Goal: Task Accomplishment & Management: Manage account settings

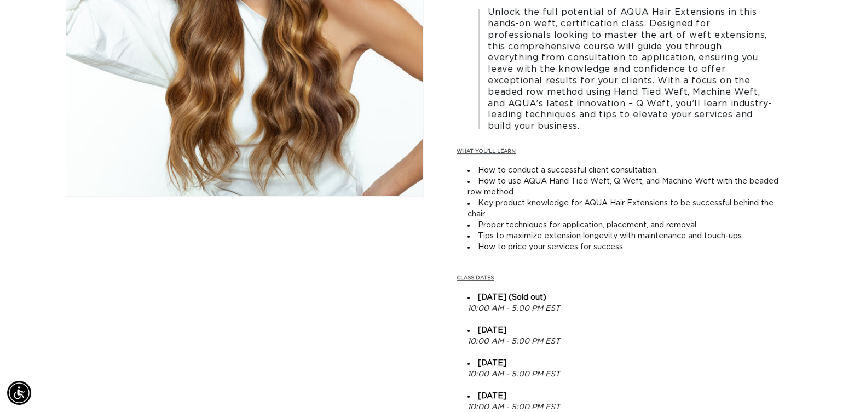
click at [387, 275] on div "Skip to product information Open media 1 in modal 1 / of 1" at bounding box center [245, 354] width 358 height 954
click at [421, 274] on div "Skip to product information Open media 1 in modal 1 / of 1" at bounding box center [245, 354] width 358 height 954
drag, startPoint x: 421, startPoint y: 274, endPoint x: 370, endPoint y: 290, distance: 54.0
click at [370, 290] on div "Skip to product information Open media 1 in modal 1 / of 1" at bounding box center [245, 354] width 358 height 954
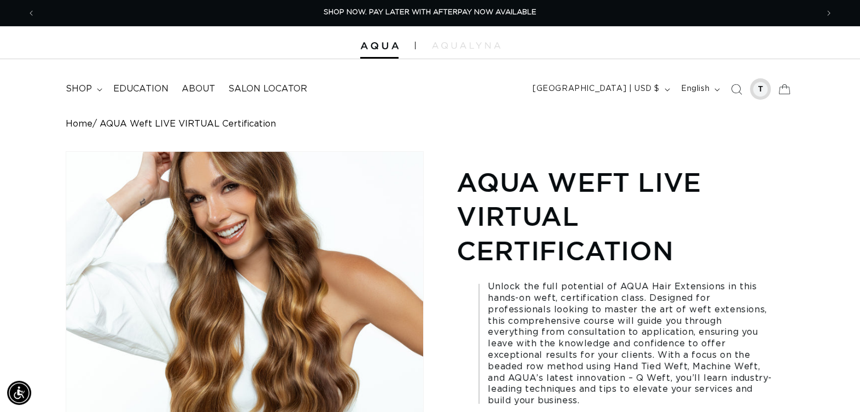
click at [759, 90] on div at bounding box center [760, 89] width 15 height 15
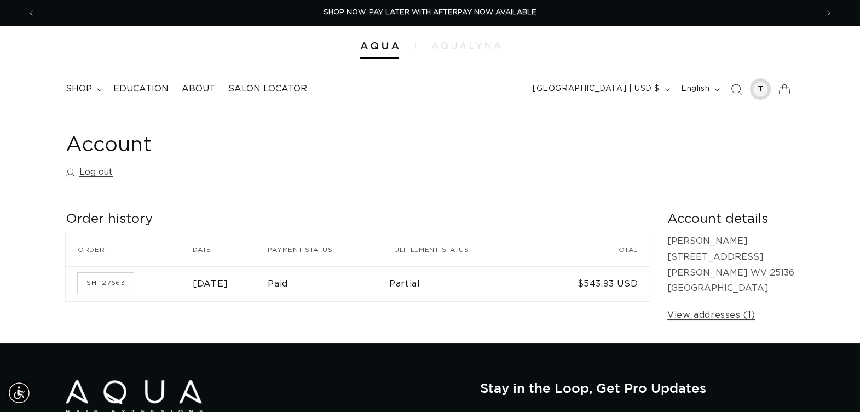
click at [764, 83] on div at bounding box center [760, 89] width 15 height 15
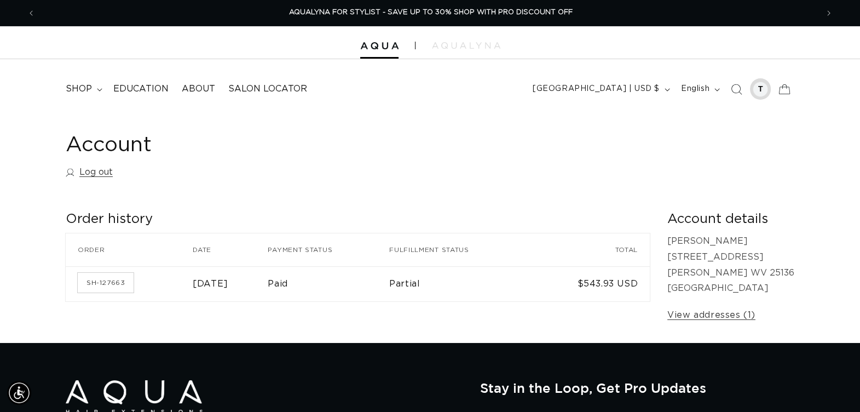
click at [762, 88] on div at bounding box center [760, 89] width 15 height 15
click at [30, 14] on icon "Previous announcement" at bounding box center [32, 13] width 4 height 12
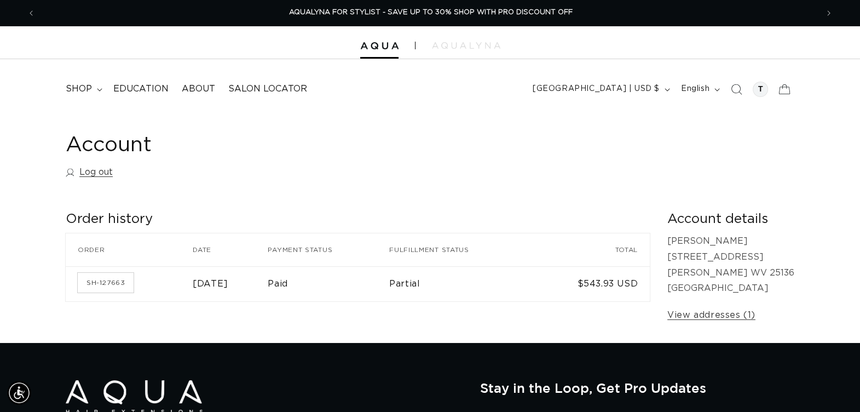
drag, startPoint x: 30, startPoint y: 14, endPoint x: 103, endPoint y: 147, distance: 151.9
click at [99, 169] on link "Log out" at bounding box center [89, 172] width 47 height 16
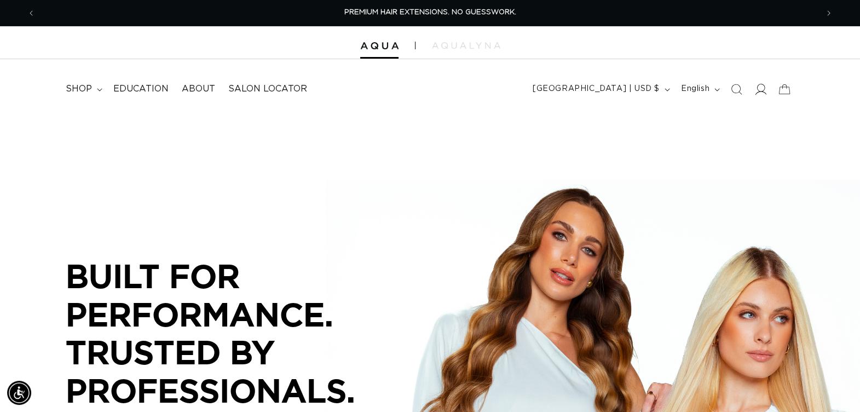
click at [763, 88] on icon at bounding box center [760, 88] width 11 height 11
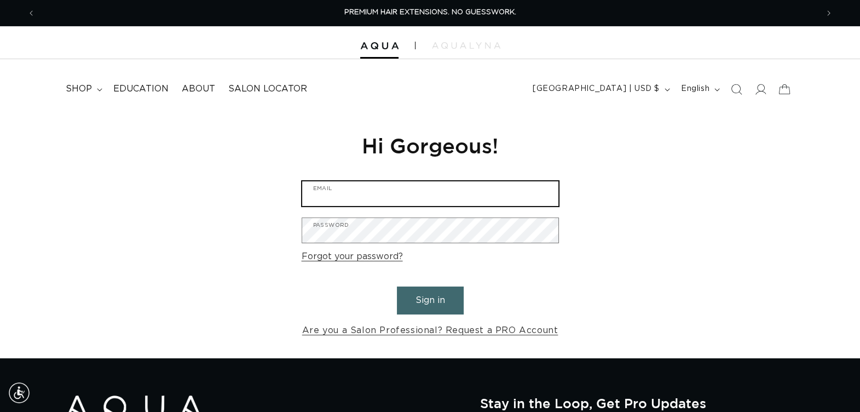
click at [433, 189] on input "Email" at bounding box center [430, 193] width 256 height 25
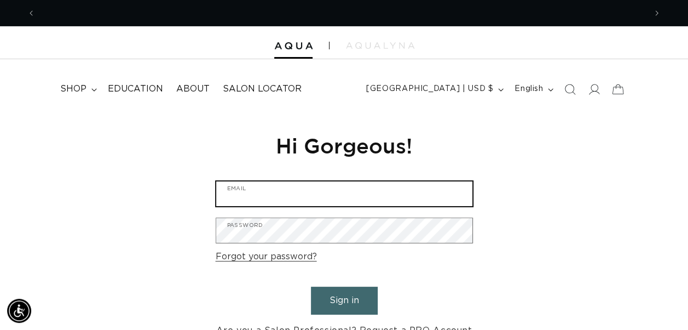
scroll to position [0, 610]
type input "[EMAIL_ADDRESS][DOMAIN_NAME]"
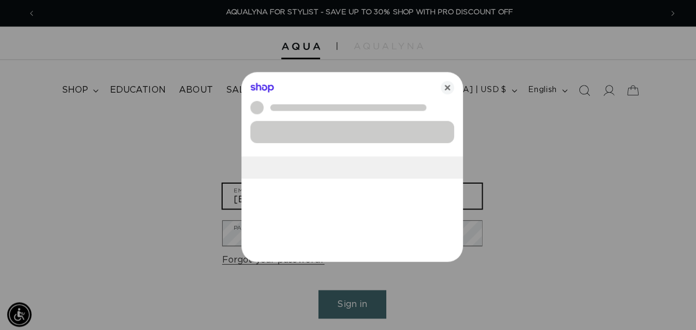
scroll to position [0, 1237]
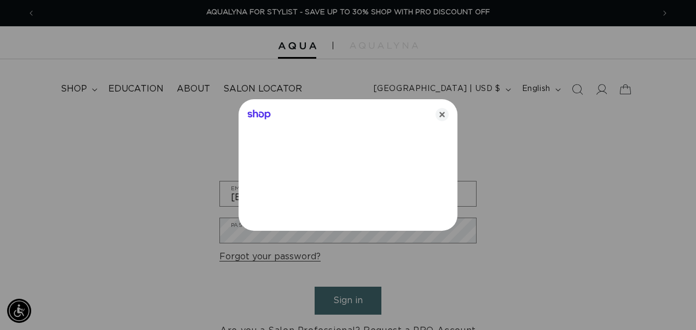
click at [320, 233] on div at bounding box center [348, 165] width 696 height 330
click at [440, 111] on icon "Close" at bounding box center [442, 114] width 13 height 13
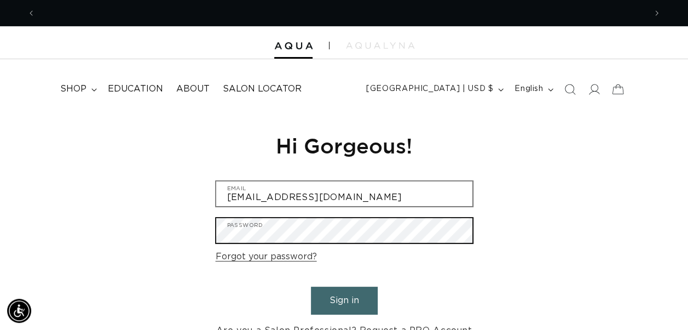
scroll to position [0, 1220]
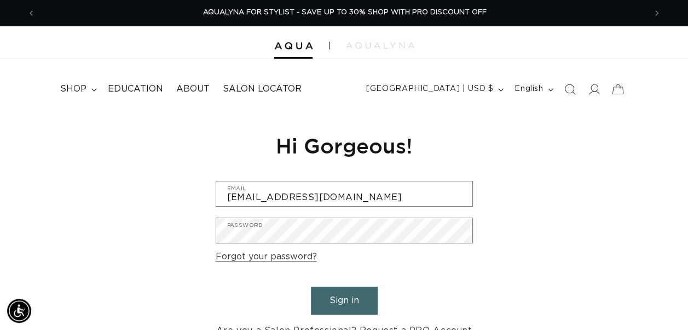
click at [338, 306] on button "Sign in" at bounding box center [344, 300] width 67 height 28
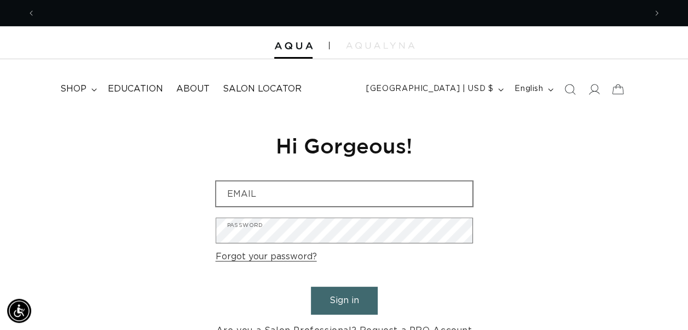
scroll to position [0, 610]
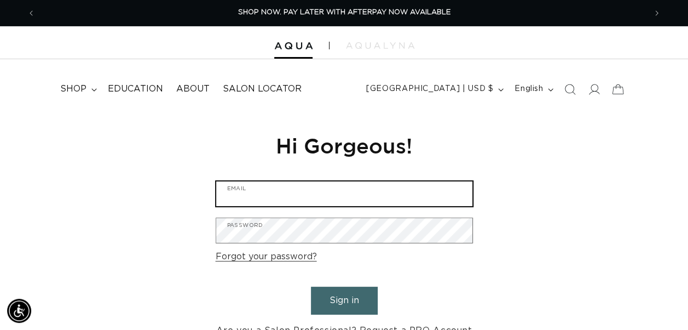
click at [418, 200] on input "Email" at bounding box center [344, 193] width 256 height 25
type input "ggthomas141@yahoo.com"
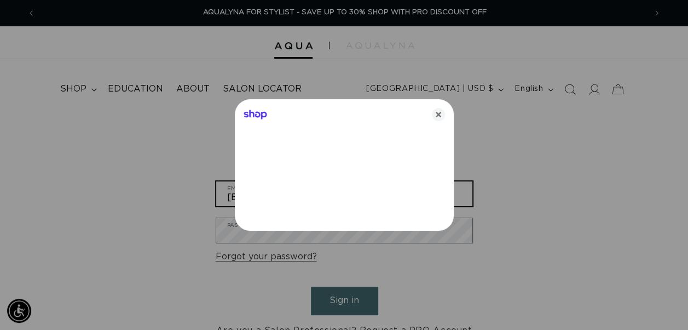
scroll to position [0, 1237]
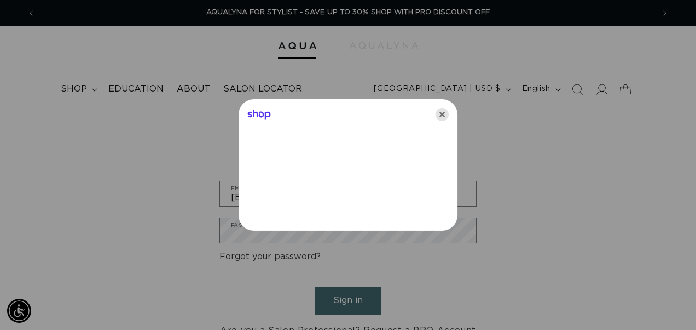
click at [444, 111] on icon "Close" at bounding box center [442, 114] width 13 height 13
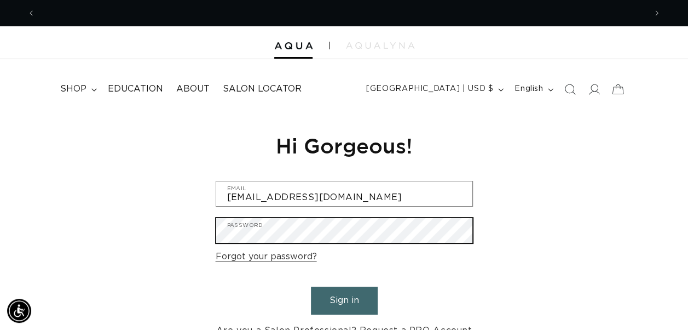
scroll to position [0, 610]
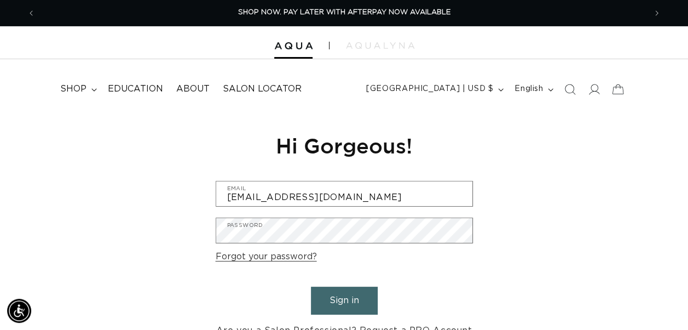
click at [346, 304] on button "Sign in" at bounding box center [344, 300] width 67 height 28
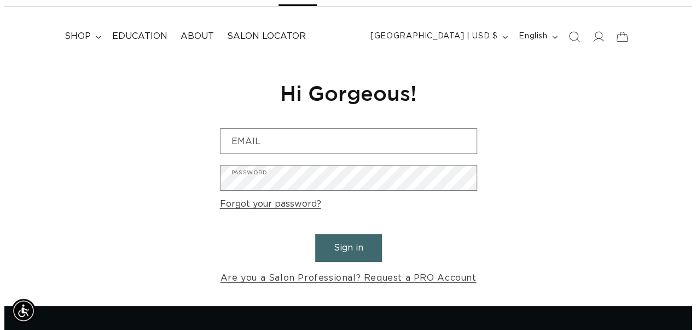
scroll to position [0, 1220]
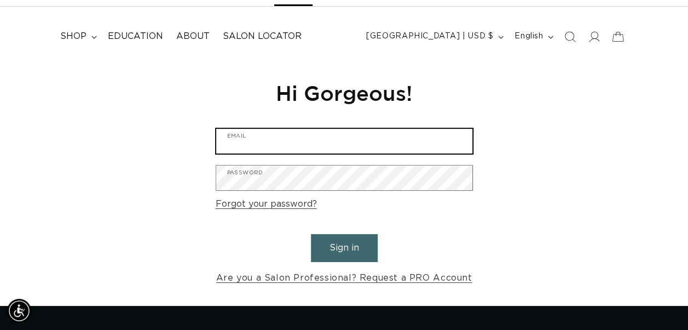
click at [319, 152] on input "Email" at bounding box center [344, 141] width 256 height 25
type input "[EMAIL_ADDRESS][DOMAIN_NAME]"
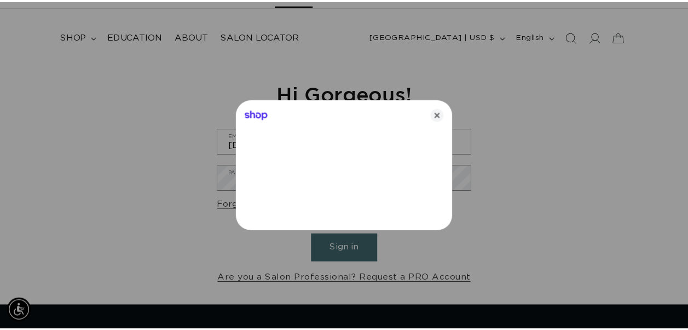
scroll to position [0, 0]
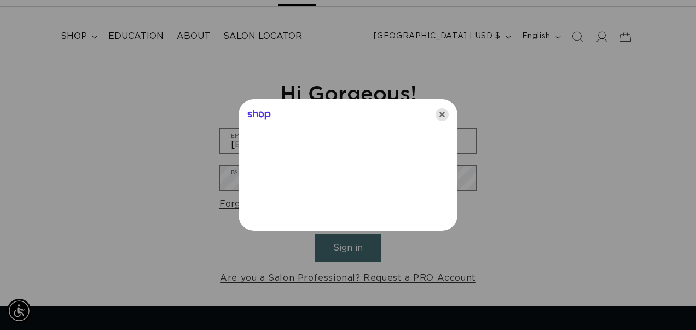
click at [446, 113] on icon "Close" at bounding box center [442, 114] width 13 height 13
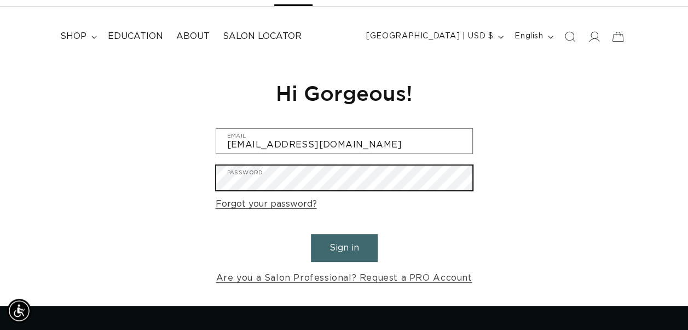
scroll to position [0, 610]
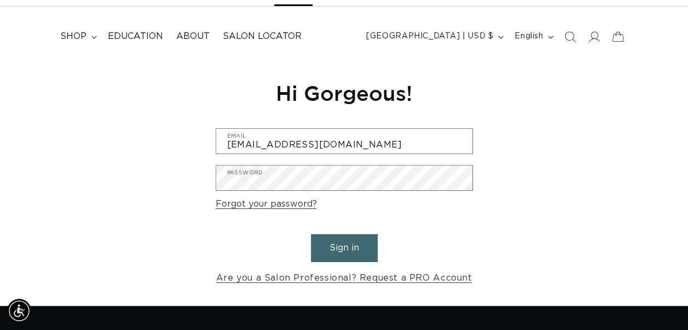
click at [346, 258] on button "Sign in" at bounding box center [344, 248] width 67 height 28
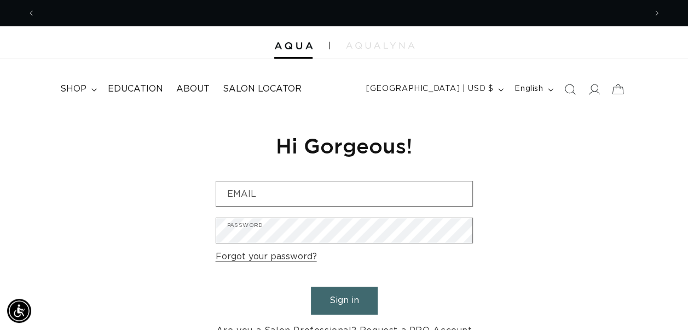
scroll to position [0, 1220]
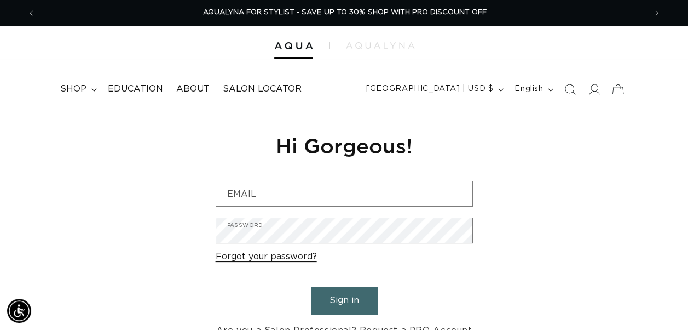
click at [243, 257] on link "Forgot your password?" at bounding box center [266, 257] width 101 height 16
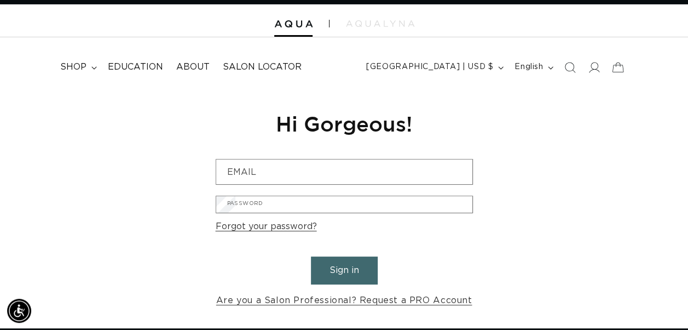
click at [0, 0] on input "Email" at bounding box center [0, 0] width 0 height 0
type input "[EMAIL_ADDRESS][DOMAIN_NAME]"
click at [0, 0] on button "Submit" at bounding box center [0, 0] width 0 height 0
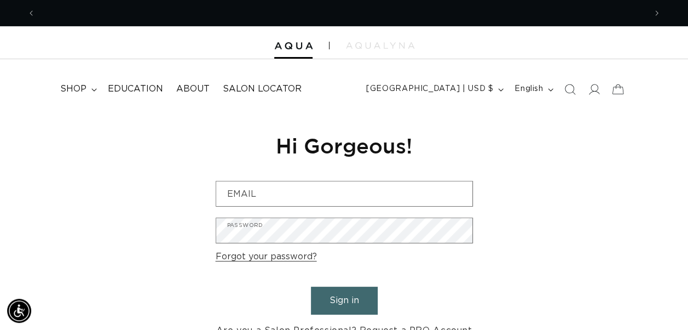
scroll to position [0, 610]
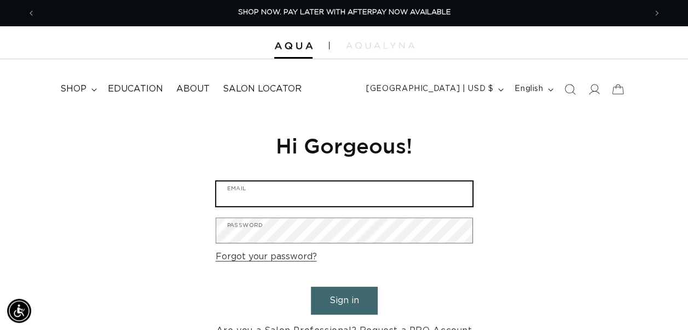
click at [330, 200] on input "Email" at bounding box center [344, 193] width 256 height 25
type input "[EMAIL_ADDRESS][DOMAIN_NAME]"
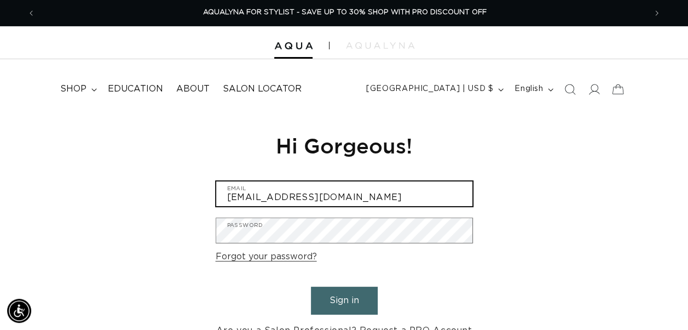
scroll to position [0, 1237]
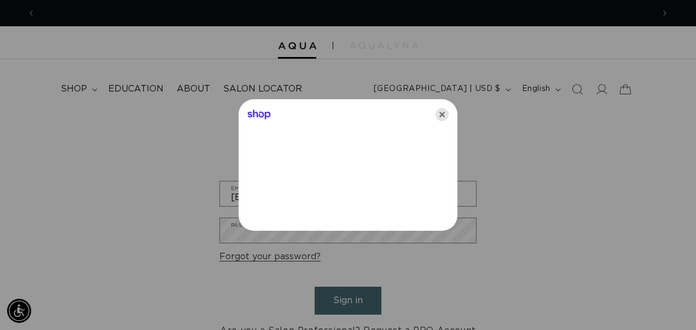
click at [442, 110] on icon "Close" at bounding box center [442, 114] width 13 height 13
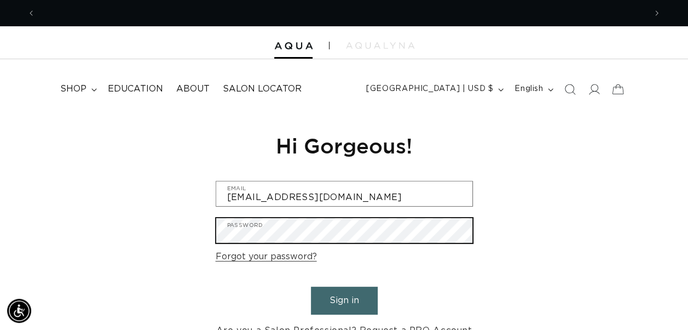
scroll to position [0, 610]
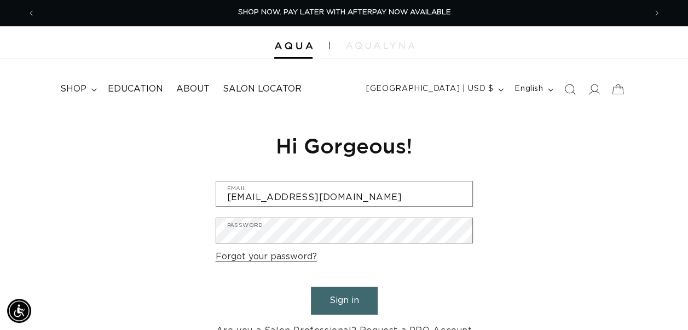
click at [326, 297] on button "Sign in" at bounding box center [344, 300] width 67 height 28
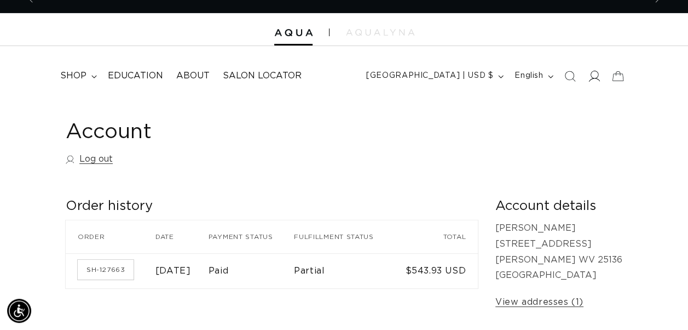
scroll to position [0, 1220]
click at [590, 74] on icon at bounding box center [594, 76] width 11 height 11
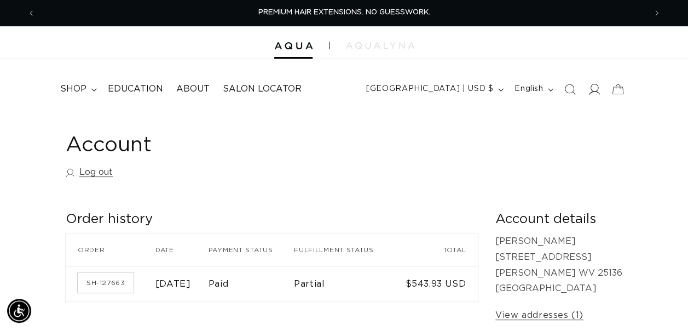
click at [594, 92] on icon at bounding box center [594, 88] width 11 height 11
click at [546, 312] on link "View addresses (1)" at bounding box center [540, 315] width 88 height 16
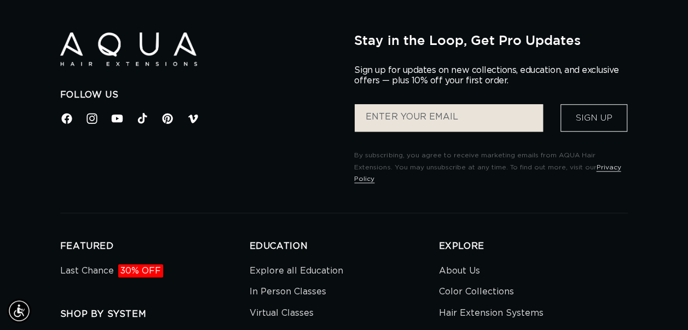
scroll to position [0, 1220]
